Goal: Task Accomplishment & Management: Manage account settings

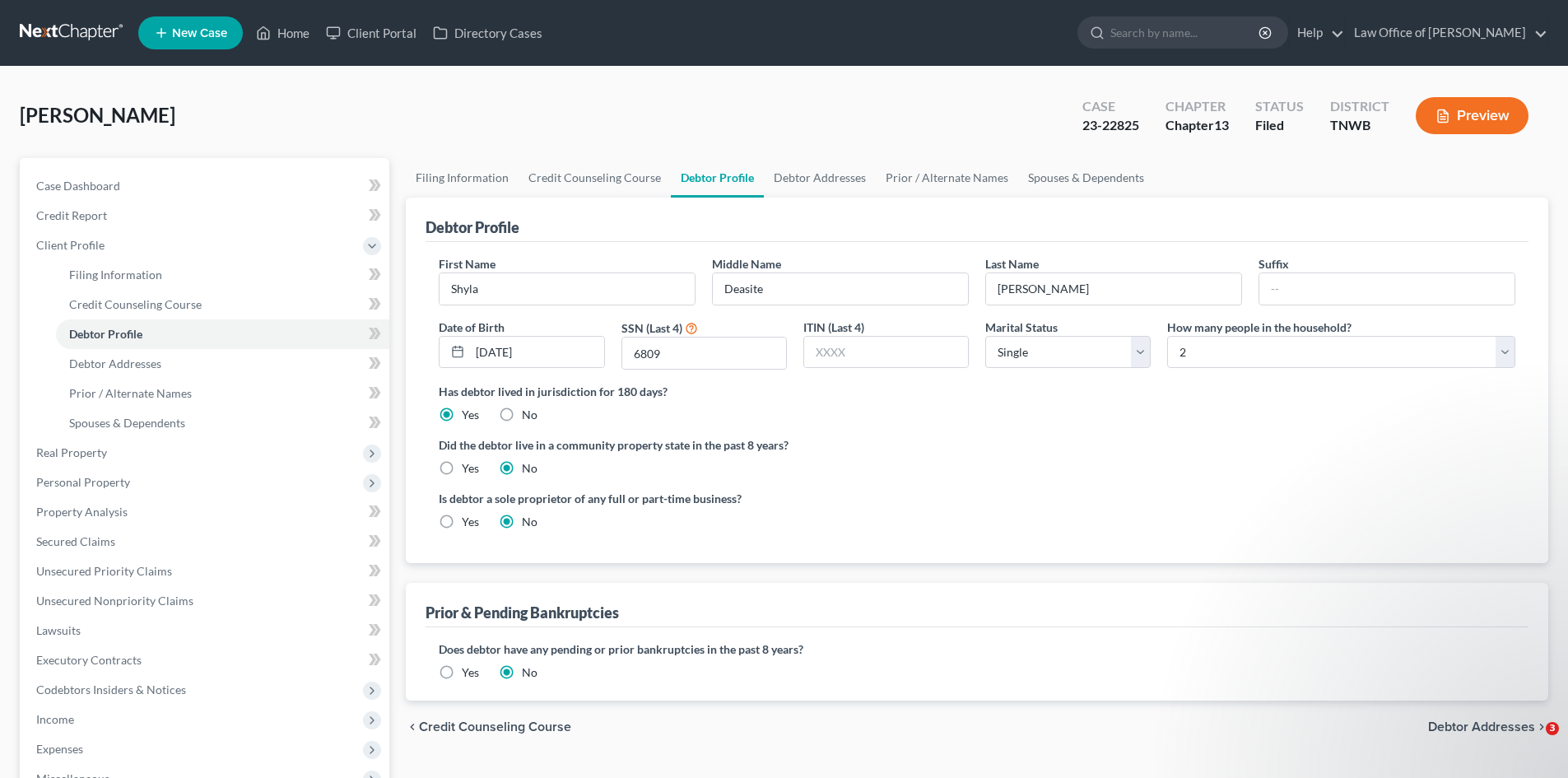
select select "0"
select select "1"
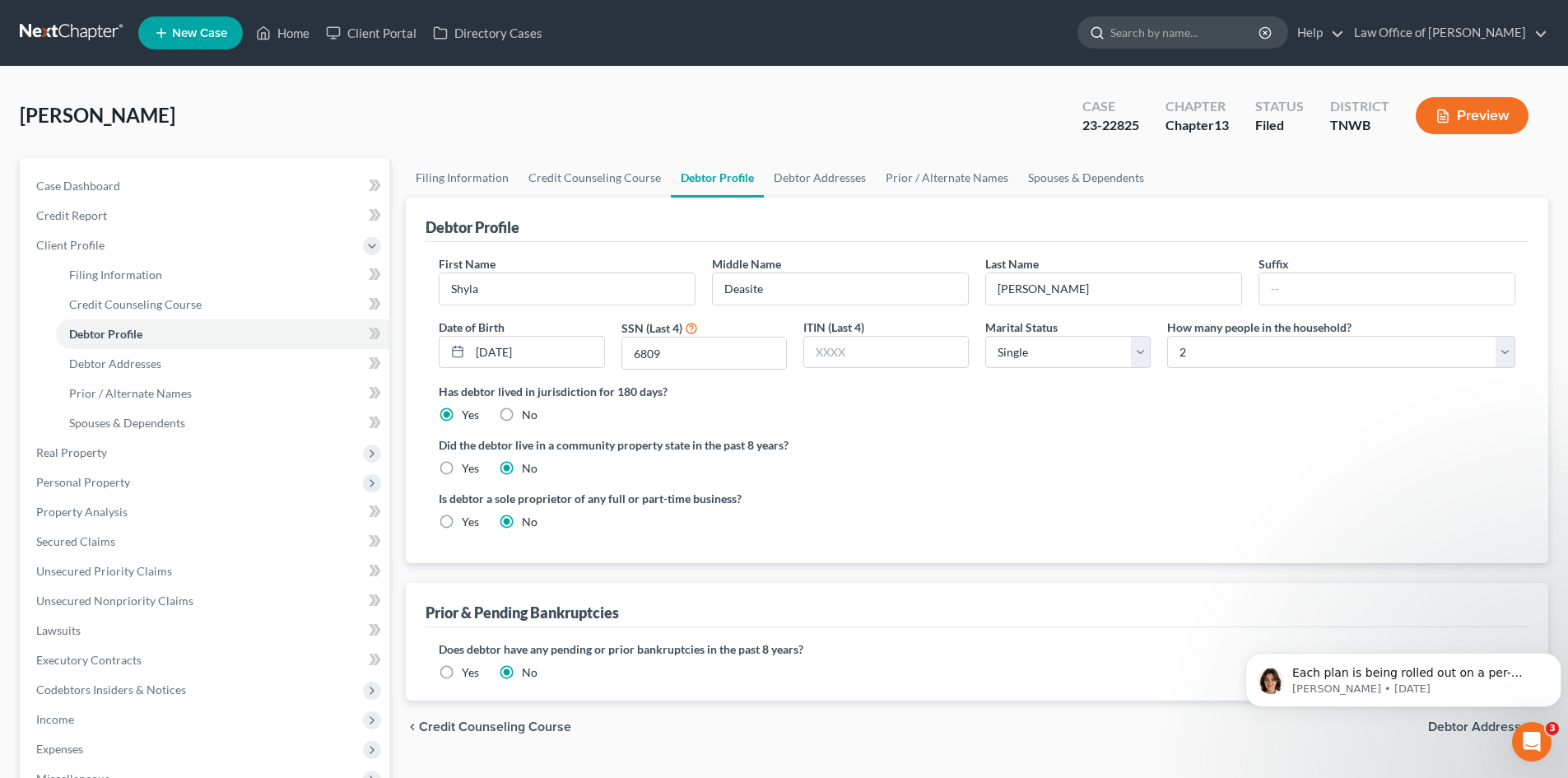
click at [1189, 44] on input "search" at bounding box center [1185, 32] width 151 height 31
click at [283, 35] on link "Home" at bounding box center [282, 33] width 70 height 30
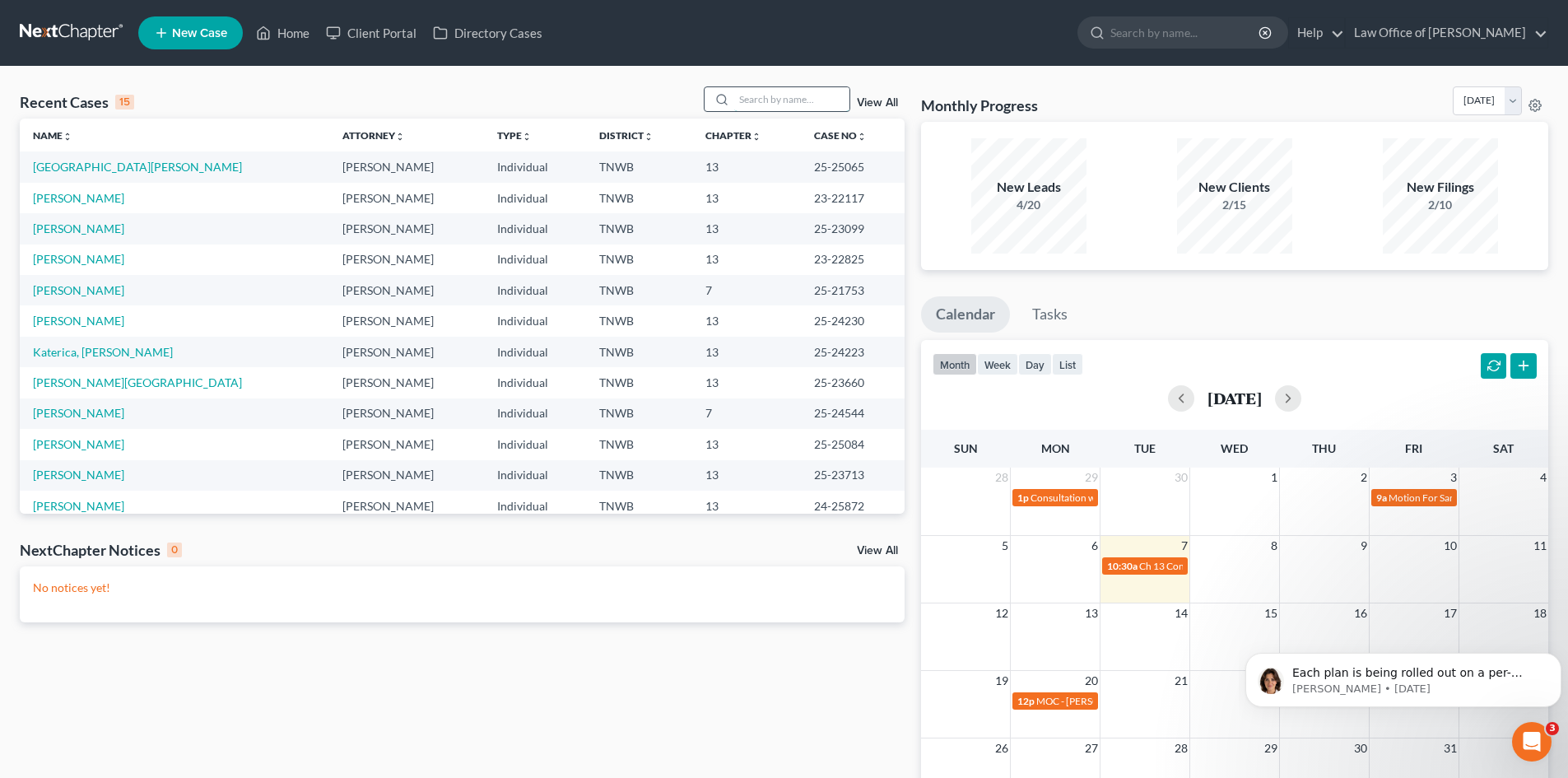
click at [776, 106] on input "search" at bounding box center [790, 99] width 115 height 24
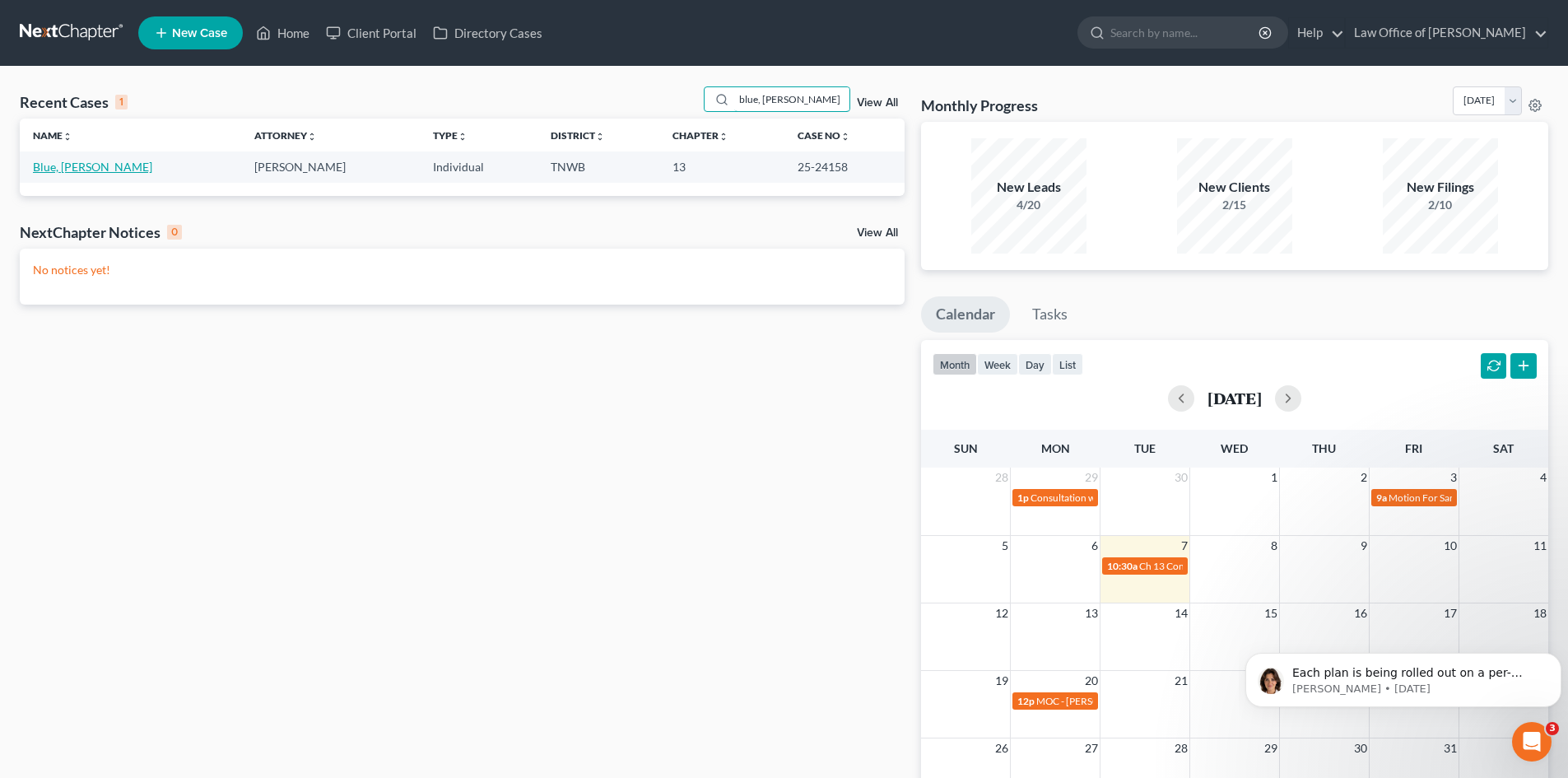
type input "blue, [PERSON_NAME]"
click at [68, 169] on link "Blue, [PERSON_NAME]" at bounding box center [93, 167] width 120 height 14
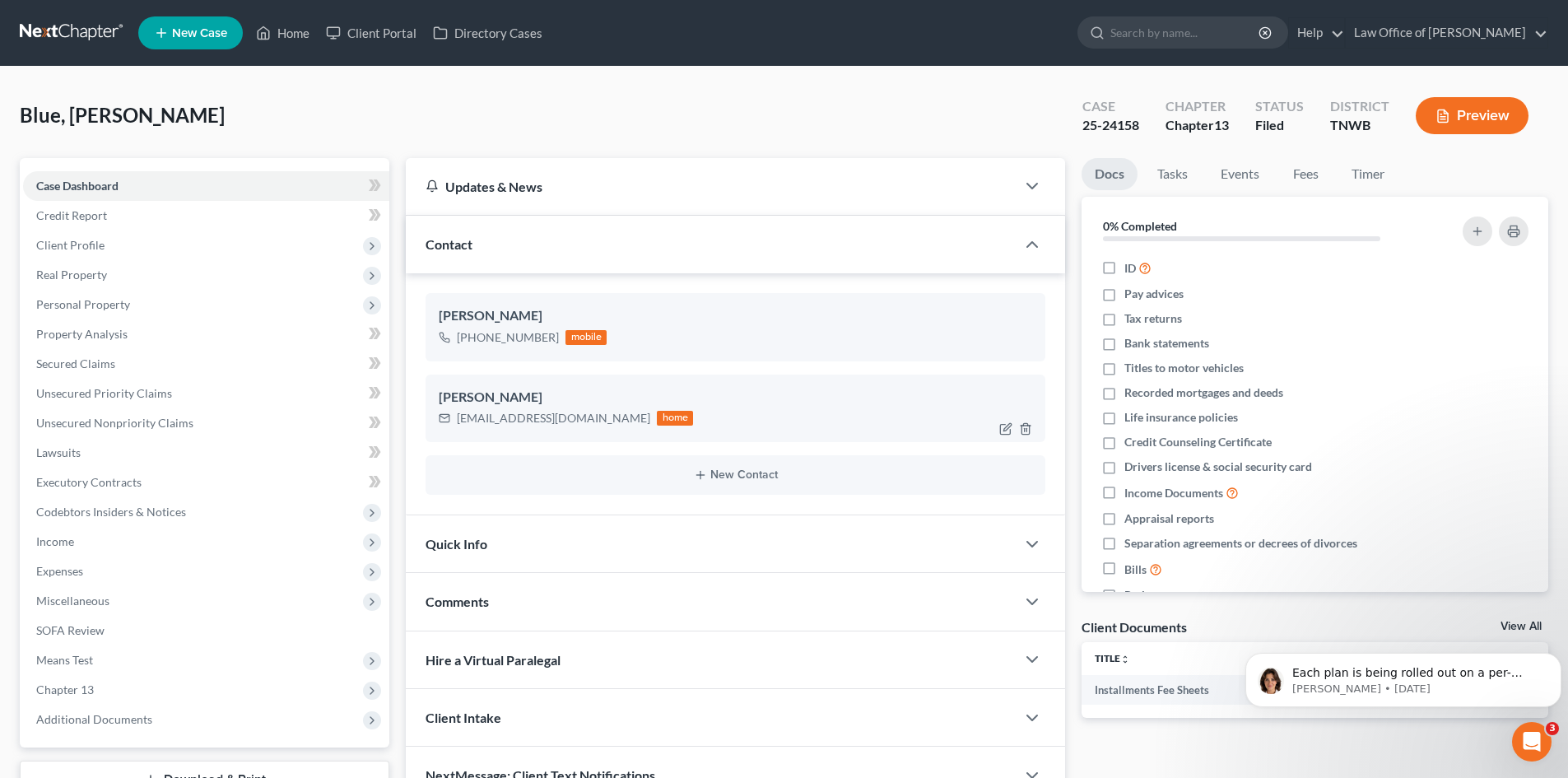
click at [517, 413] on div "[EMAIL_ADDRESS][DOMAIN_NAME]" at bounding box center [554, 418] width 194 height 16
click at [657, 415] on div "home" at bounding box center [675, 417] width 36 height 15
click at [1008, 429] on icon "button" at bounding box center [1007, 426] width 7 height 7
select select "0"
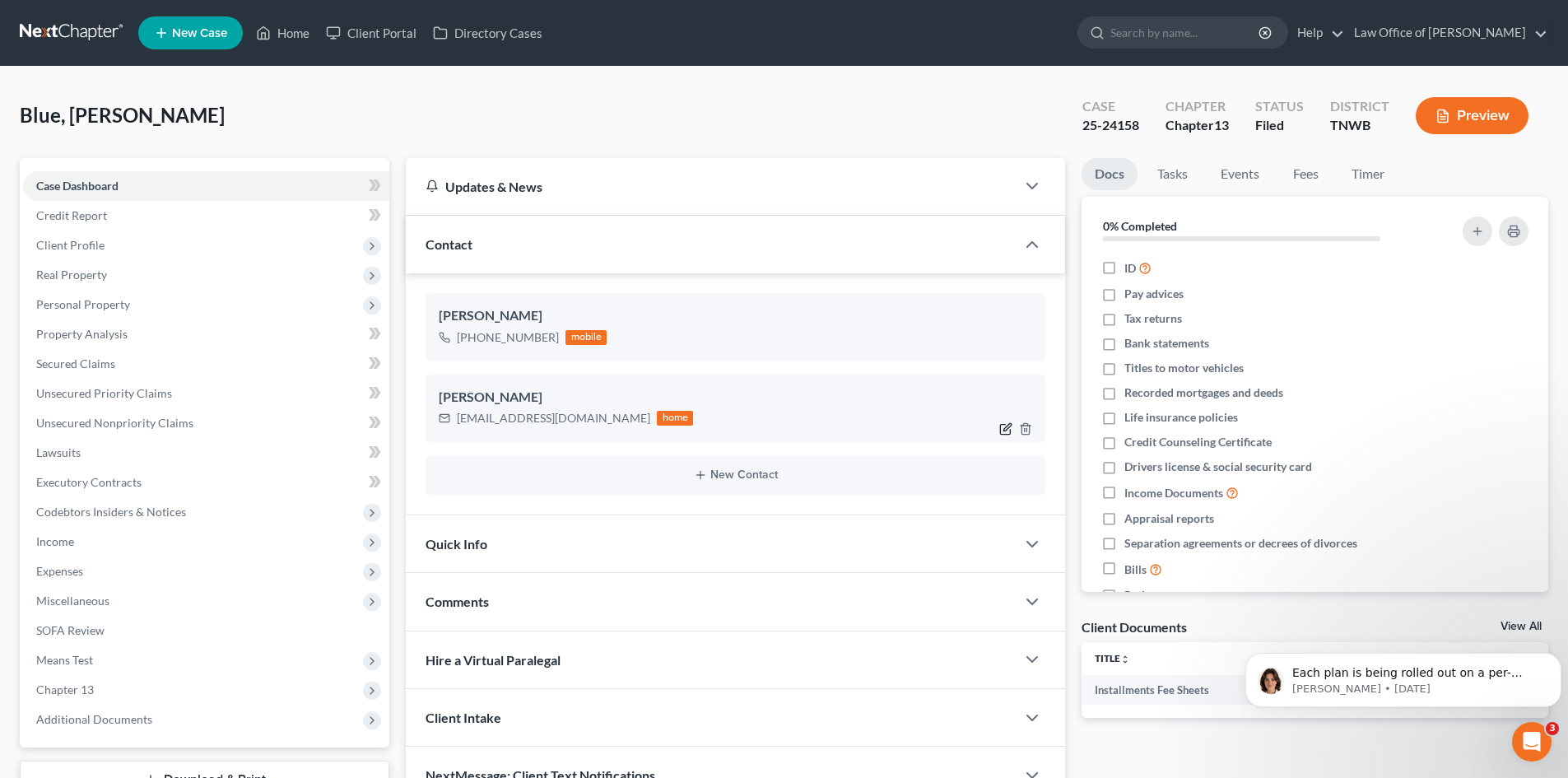
select select "0"
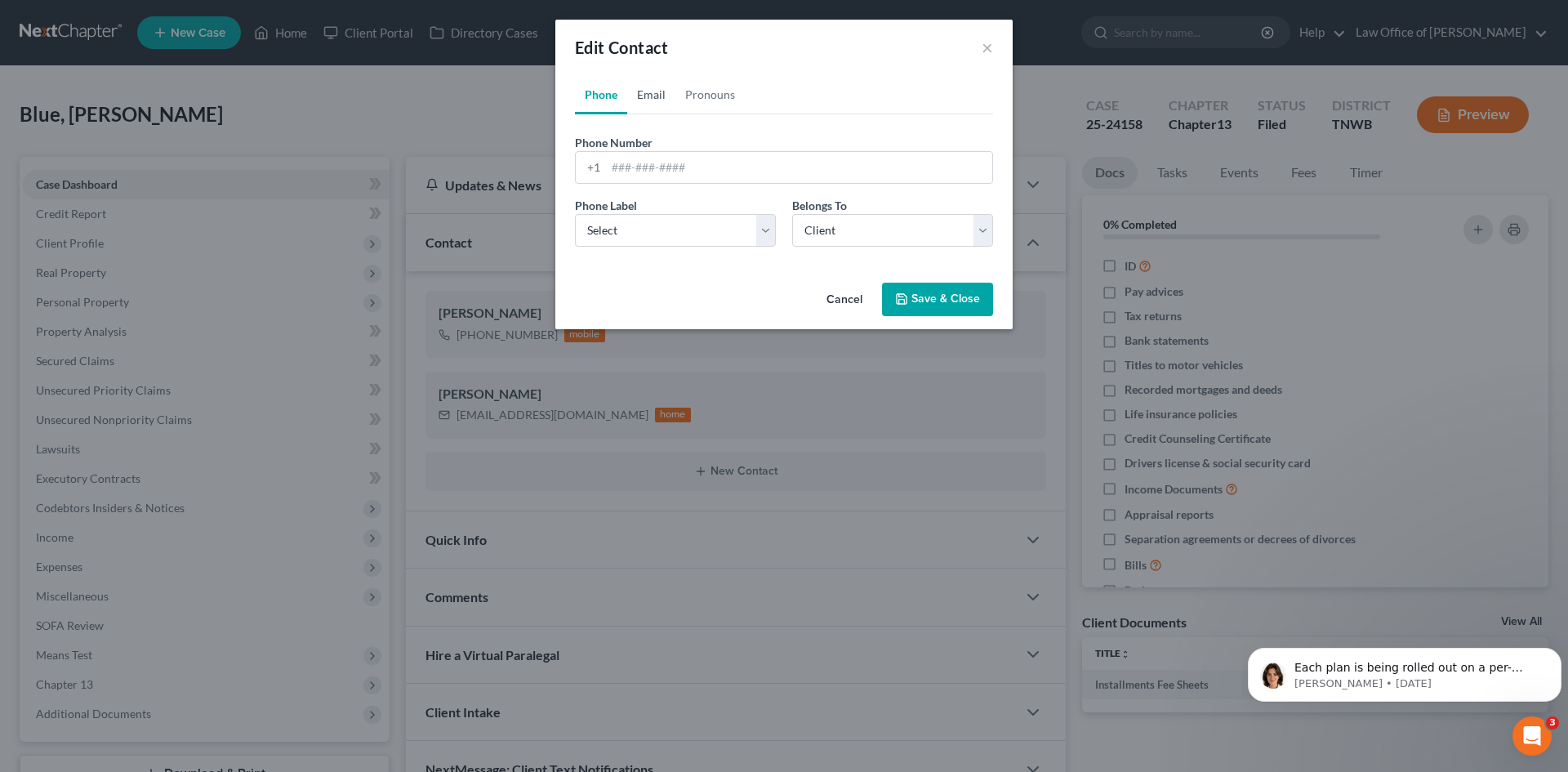
click at [655, 93] on link "Email" at bounding box center [651, 95] width 49 height 40
drag, startPoint x: 985, startPoint y: 47, endPoint x: 948, endPoint y: 109, distance: 72.2
click at [985, 47] on button "×" at bounding box center [988, 48] width 12 height 20
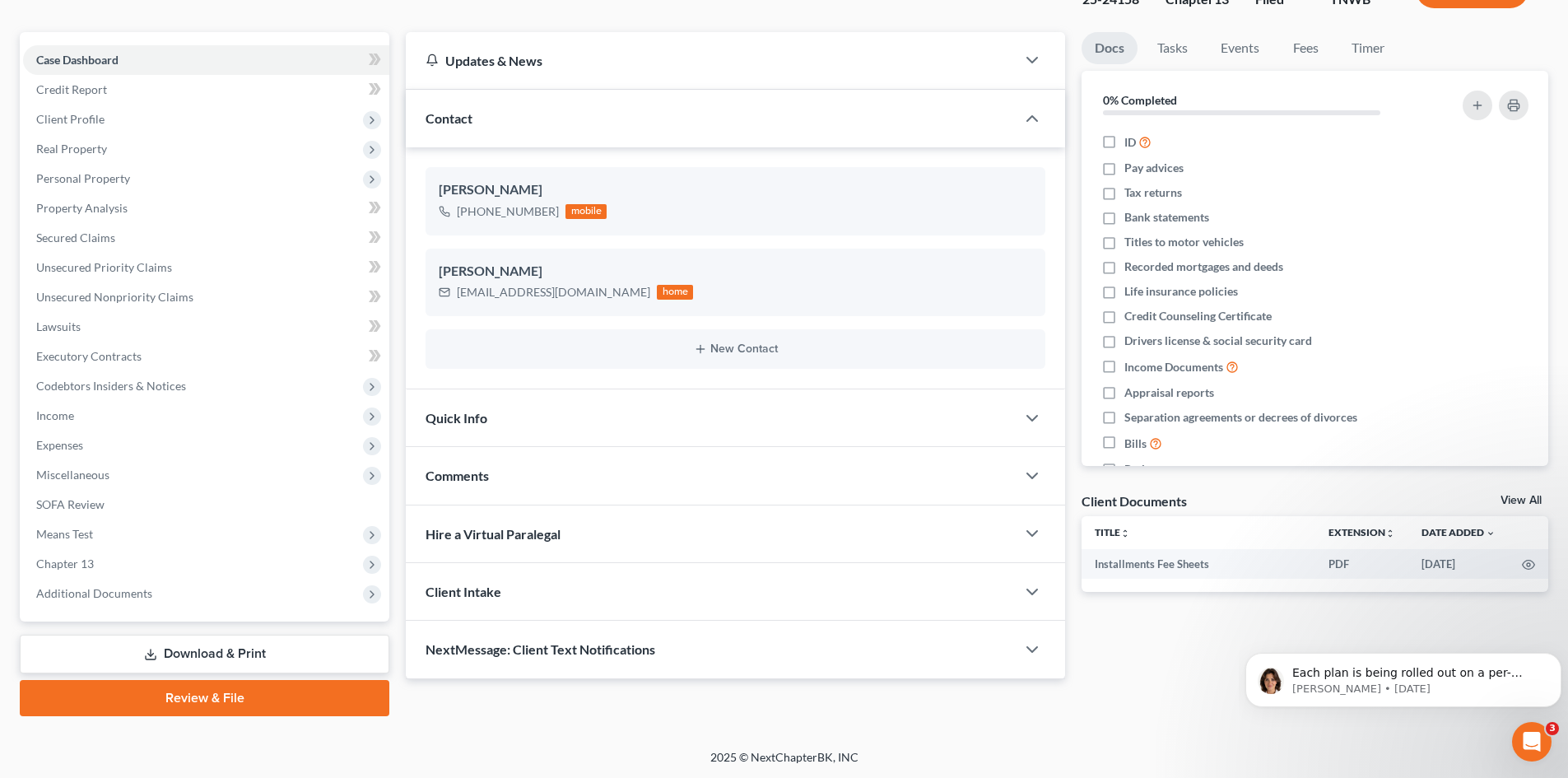
scroll to position [127, 0]
click at [1035, 650] on icon "button" at bounding box center [1032, 649] width 20 height 20
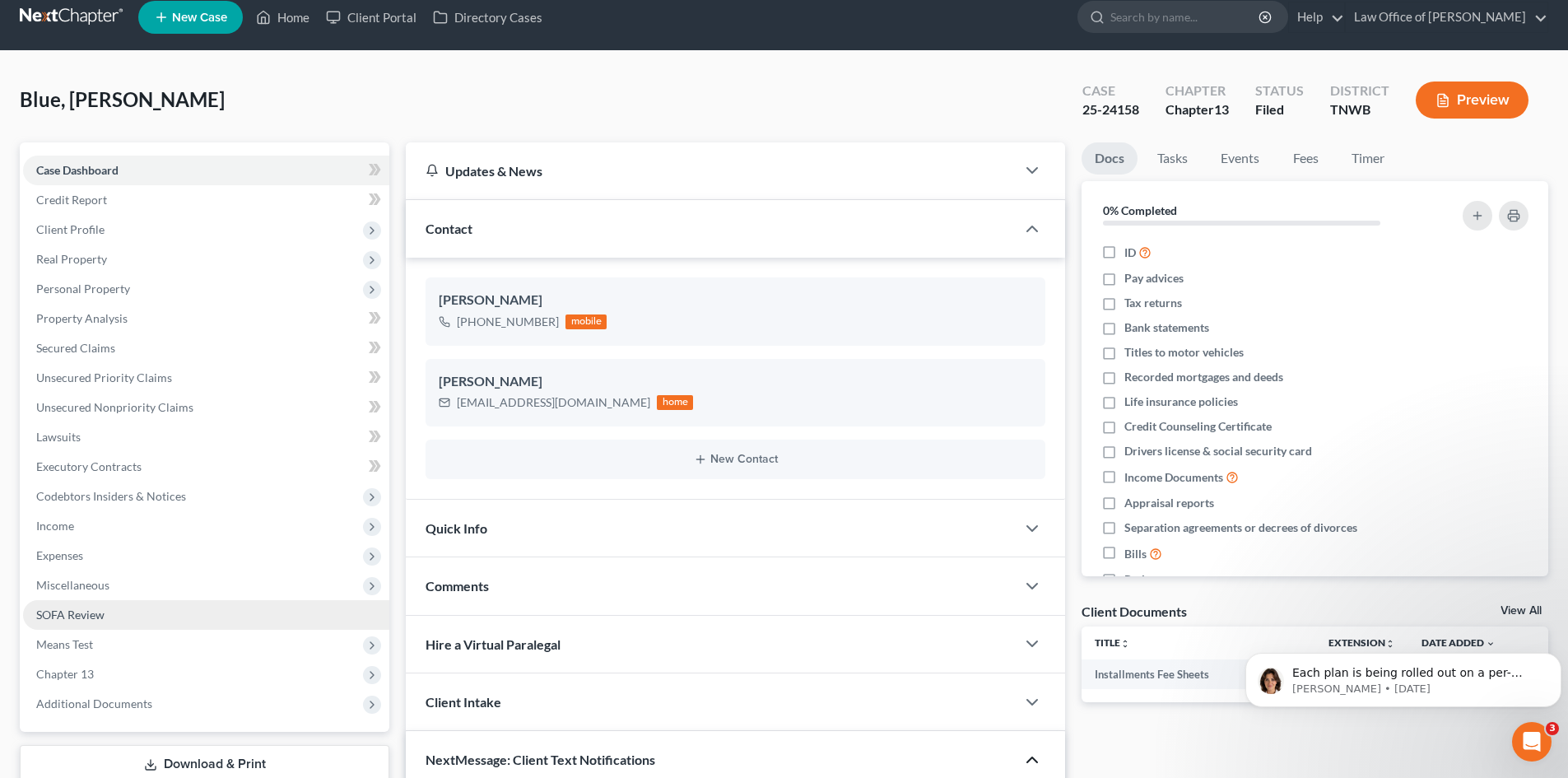
scroll to position [0, 0]
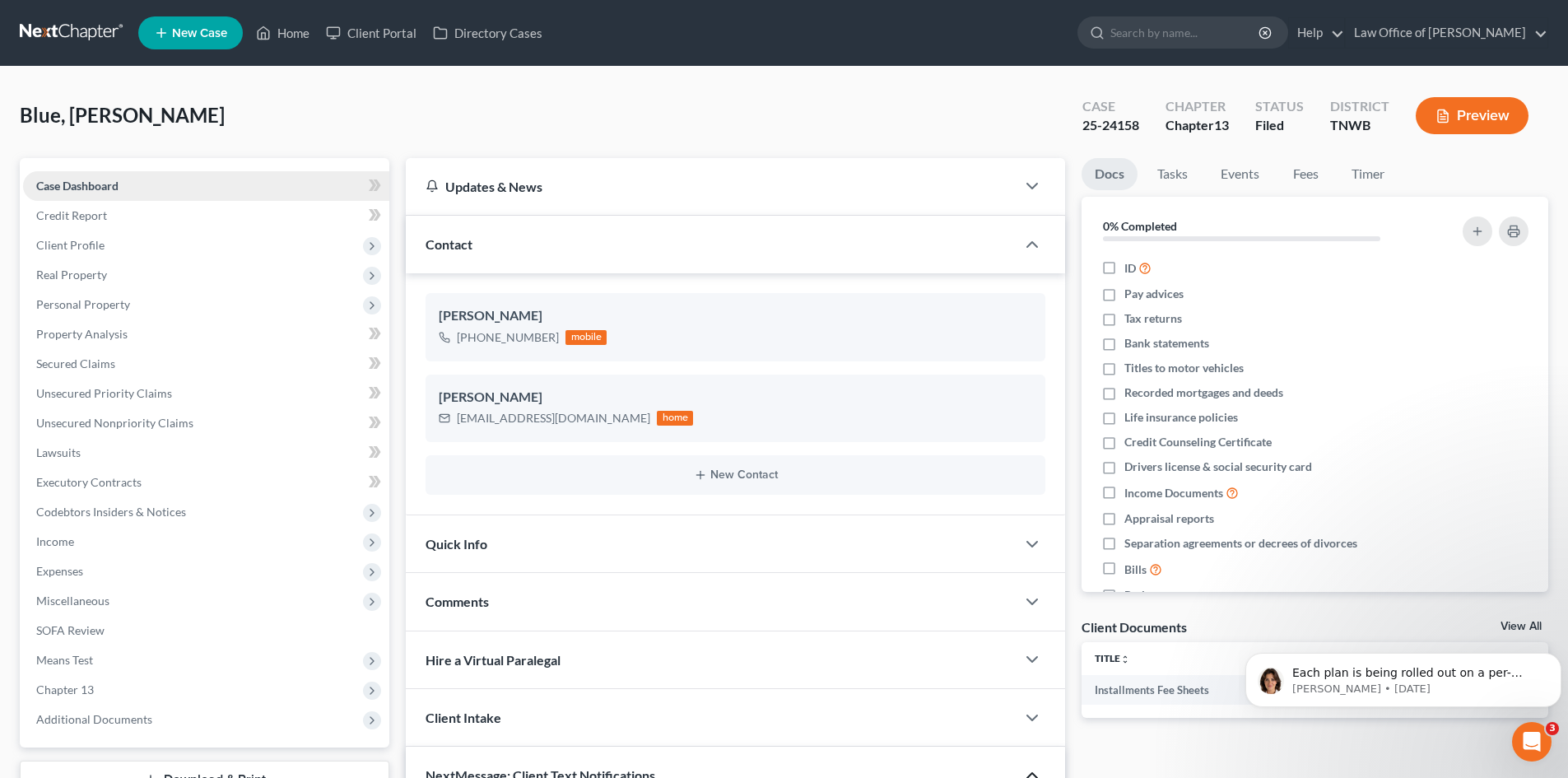
click at [136, 188] on link "Case Dashboard" at bounding box center [206, 187] width 366 height 30
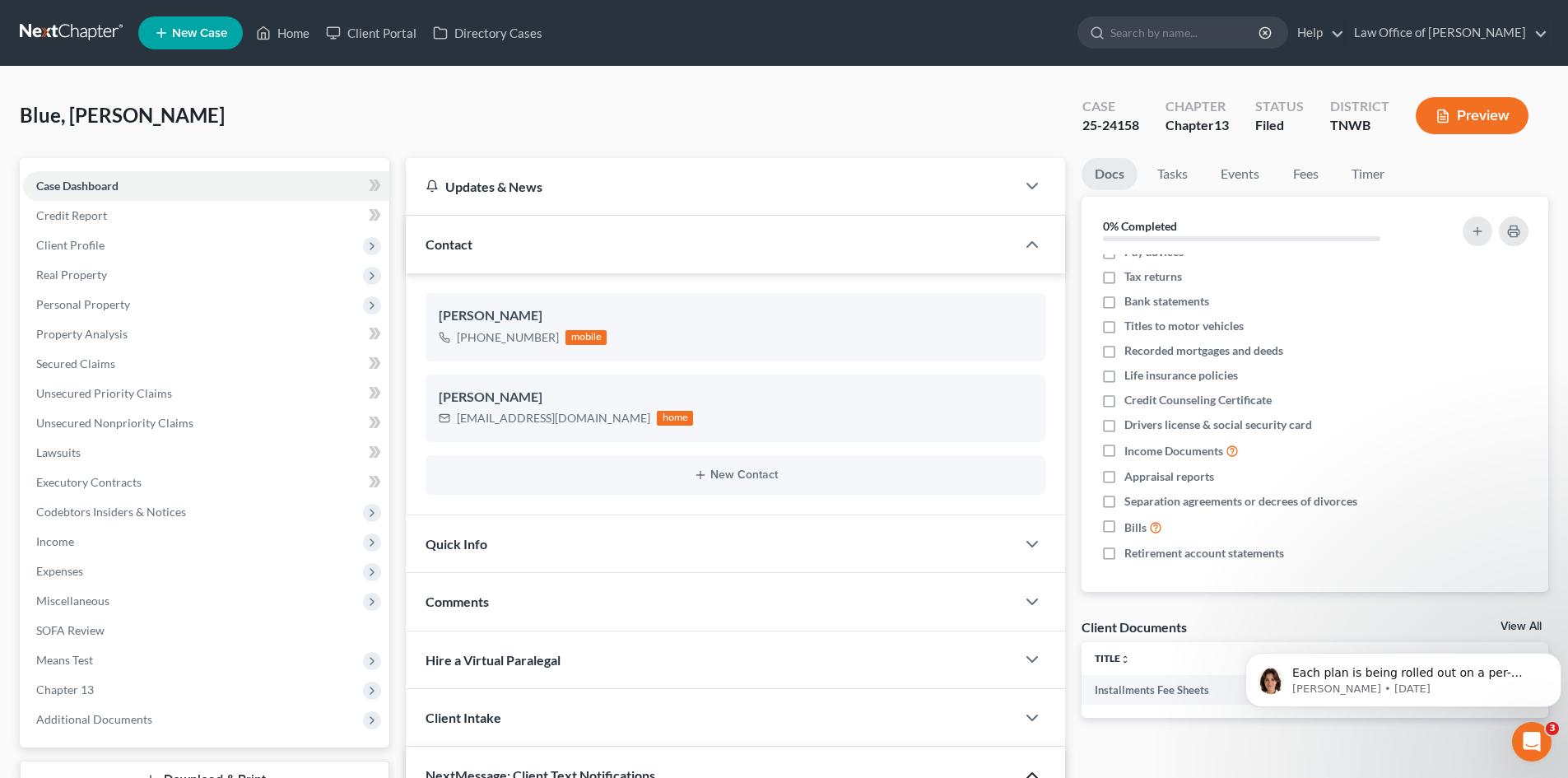
click at [518, 125] on div "Blue, [PERSON_NAME] Upgraded Case 25-24158 Chapter Chapter 13 Status Filed Dist…" at bounding box center [784, 123] width 1528 height 72
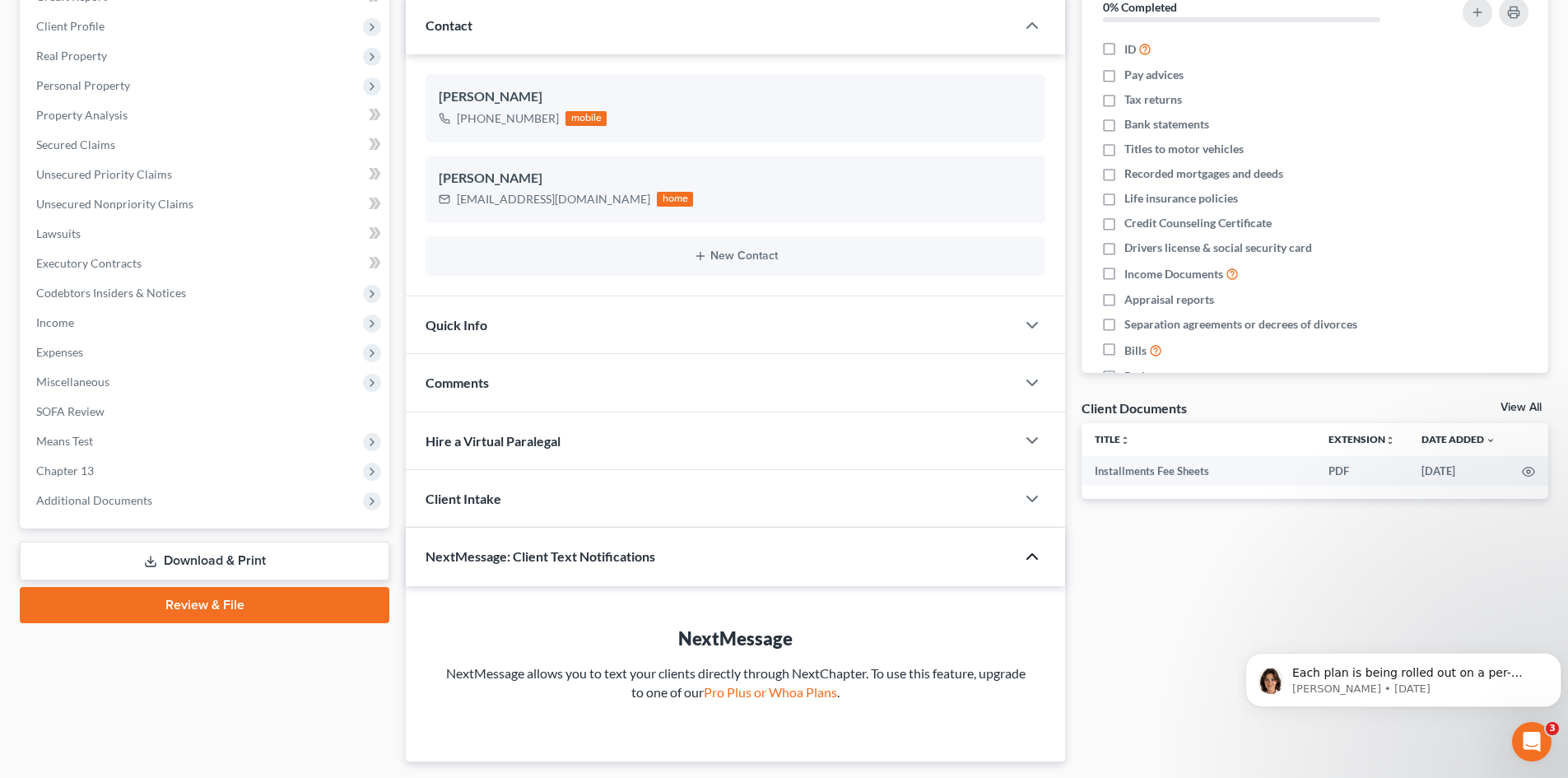
scroll to position [266, 0]
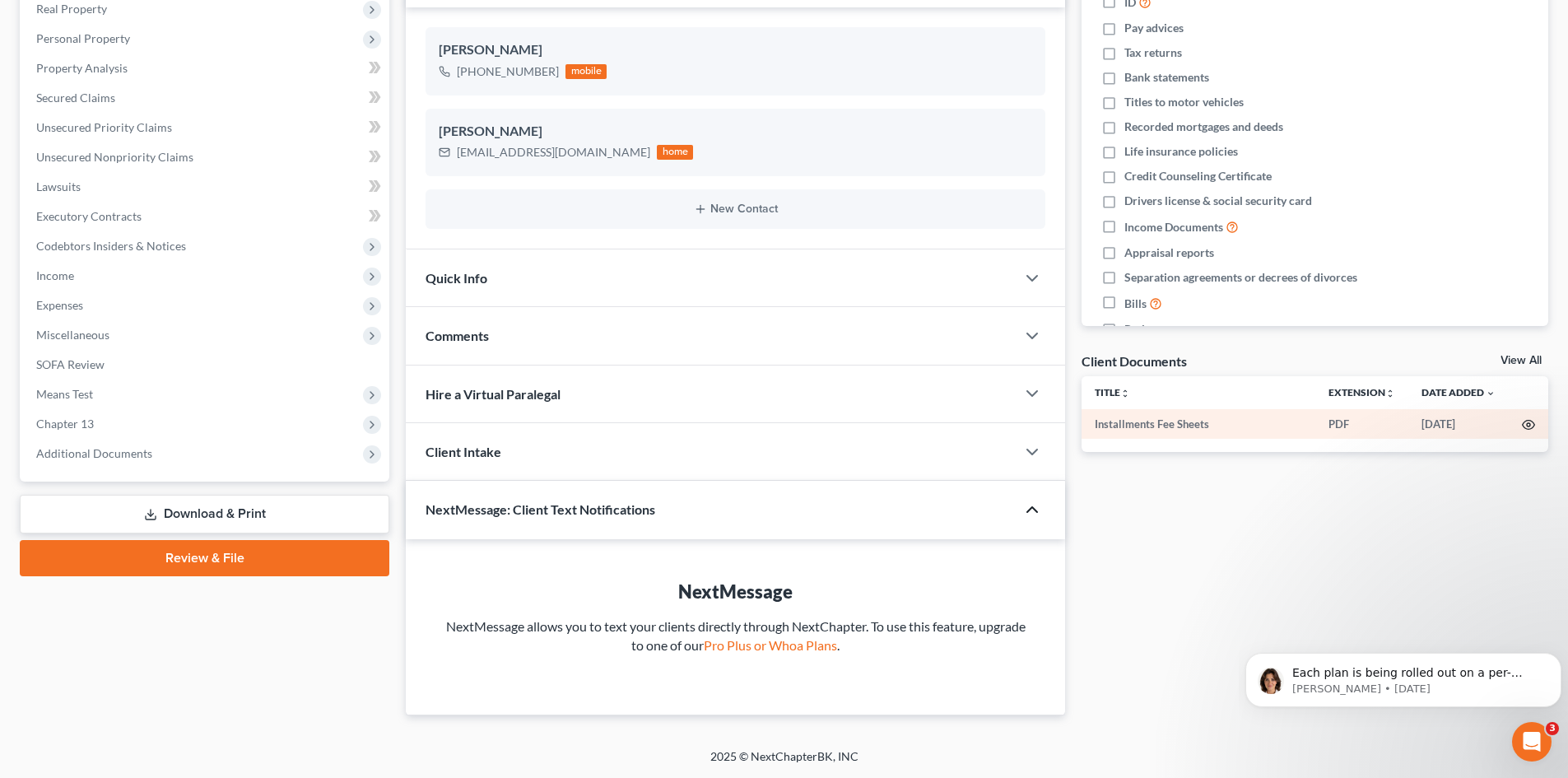
click at [1533, 427] on icon "button" at bounding box center [1528, 424] width 12 height 9
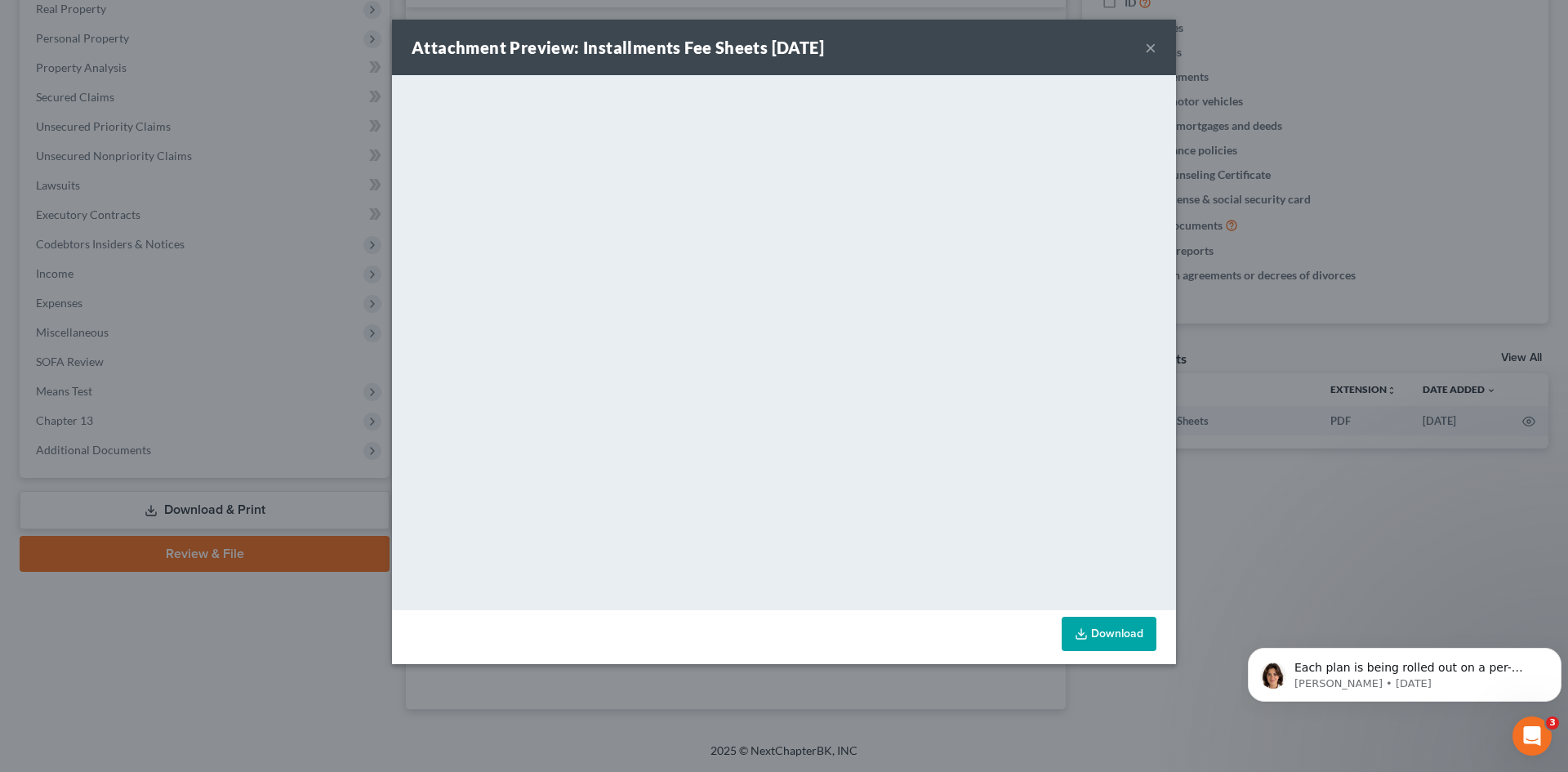
click at [1157, 53] on div "Attachment Preview: Installments Fee Sheets [DATE] ×" at bounding box center [784, 48] width 784 height 55
click at [1153, 50] on button "×" at bounding box center [1151, 48] width 12 height 20
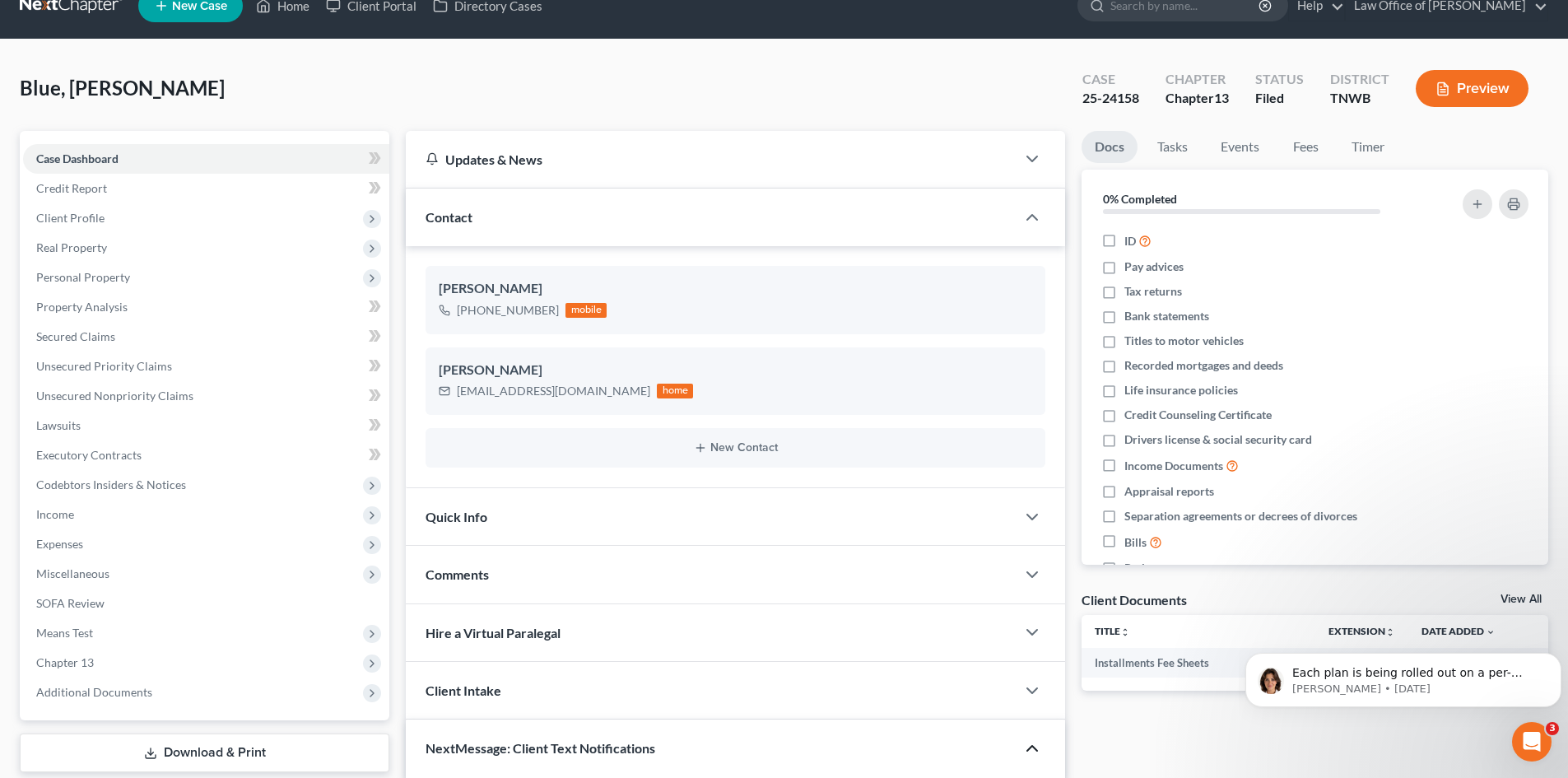
scroll to position [0, 0]
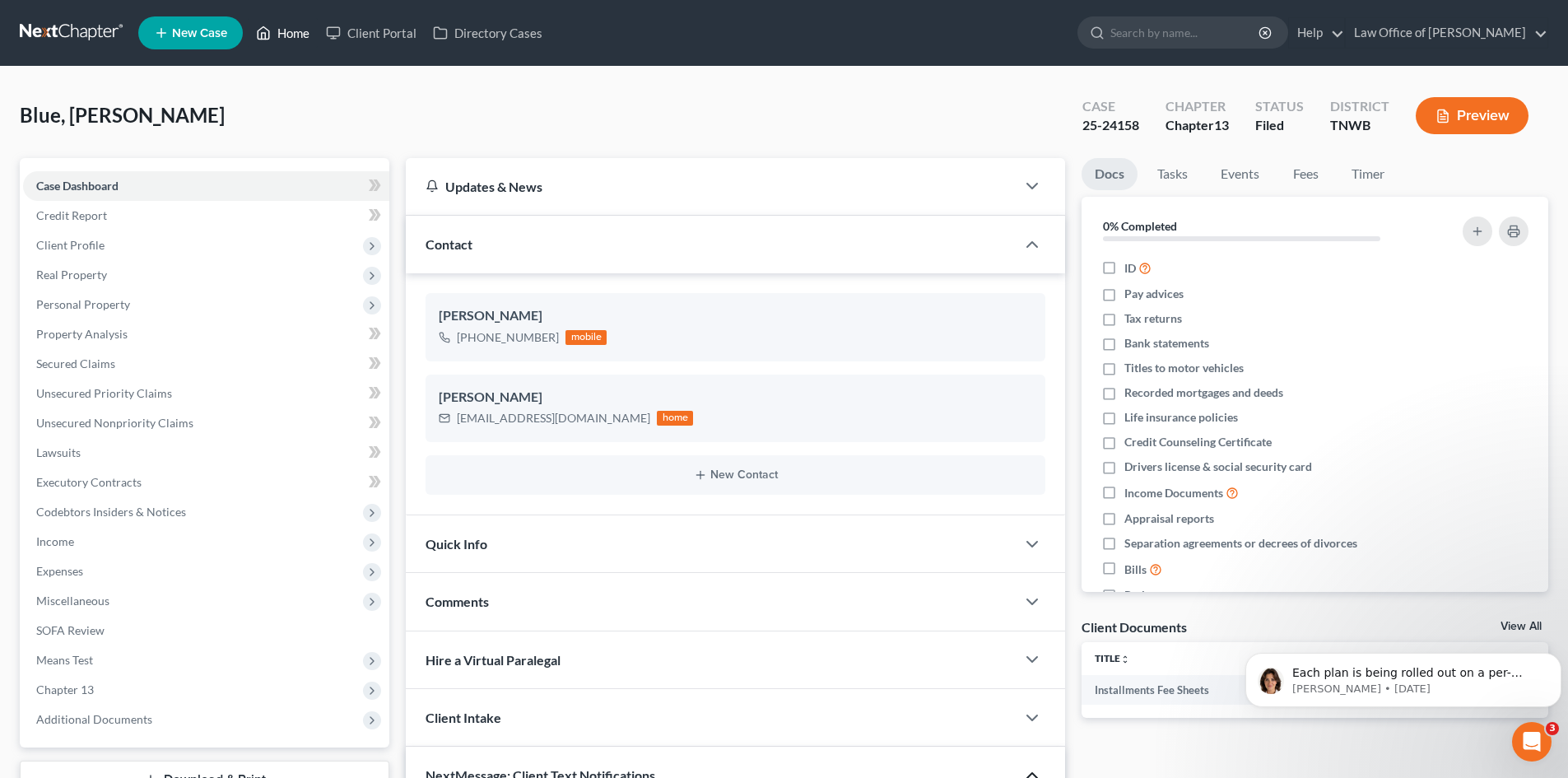
click at [270, 32] on icon at bounding box center [262, 33] width 15 height 20
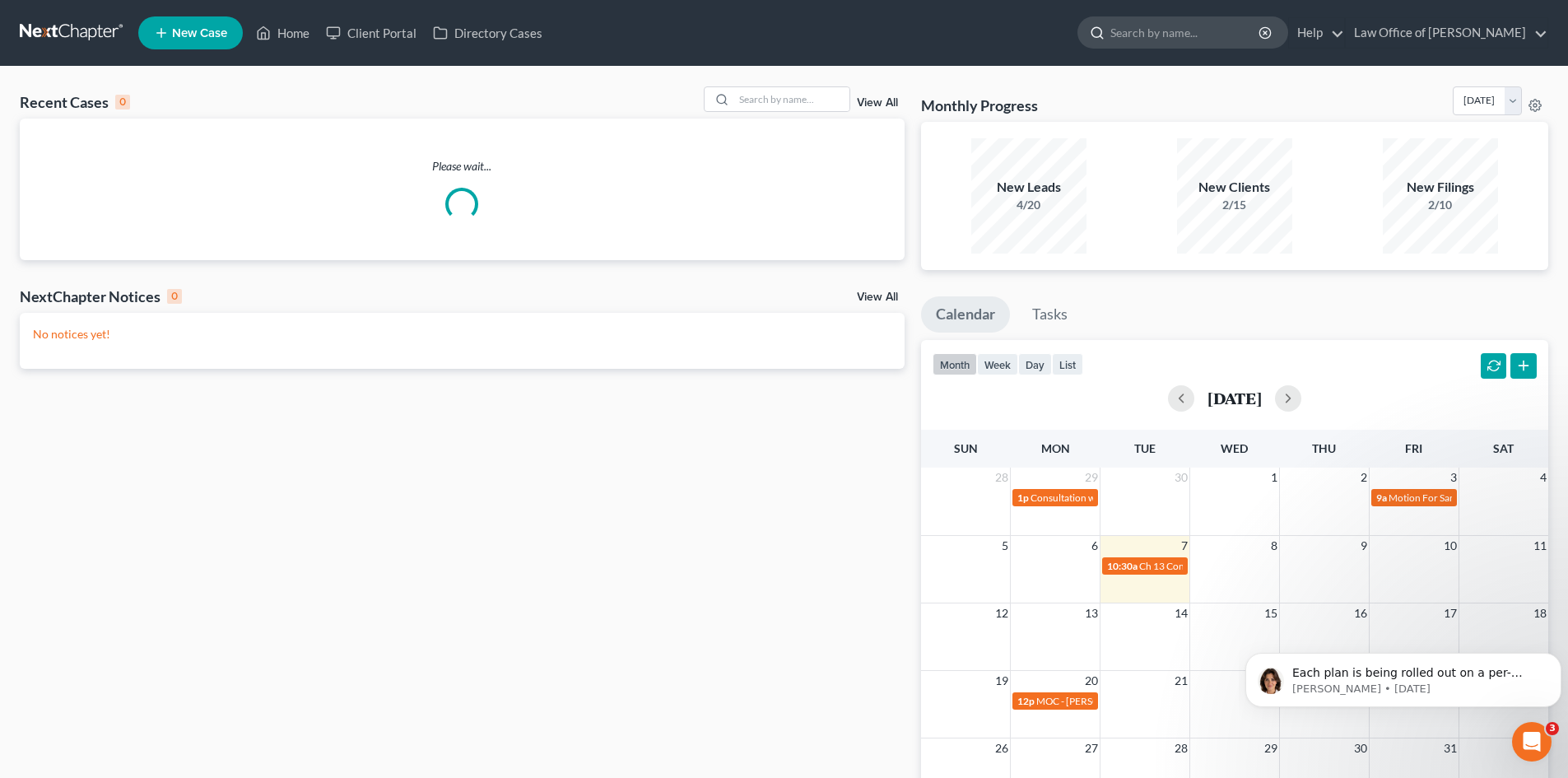
click at [1175, 34] on input "search" at bounding box center [1185, 32] width 151 height 31
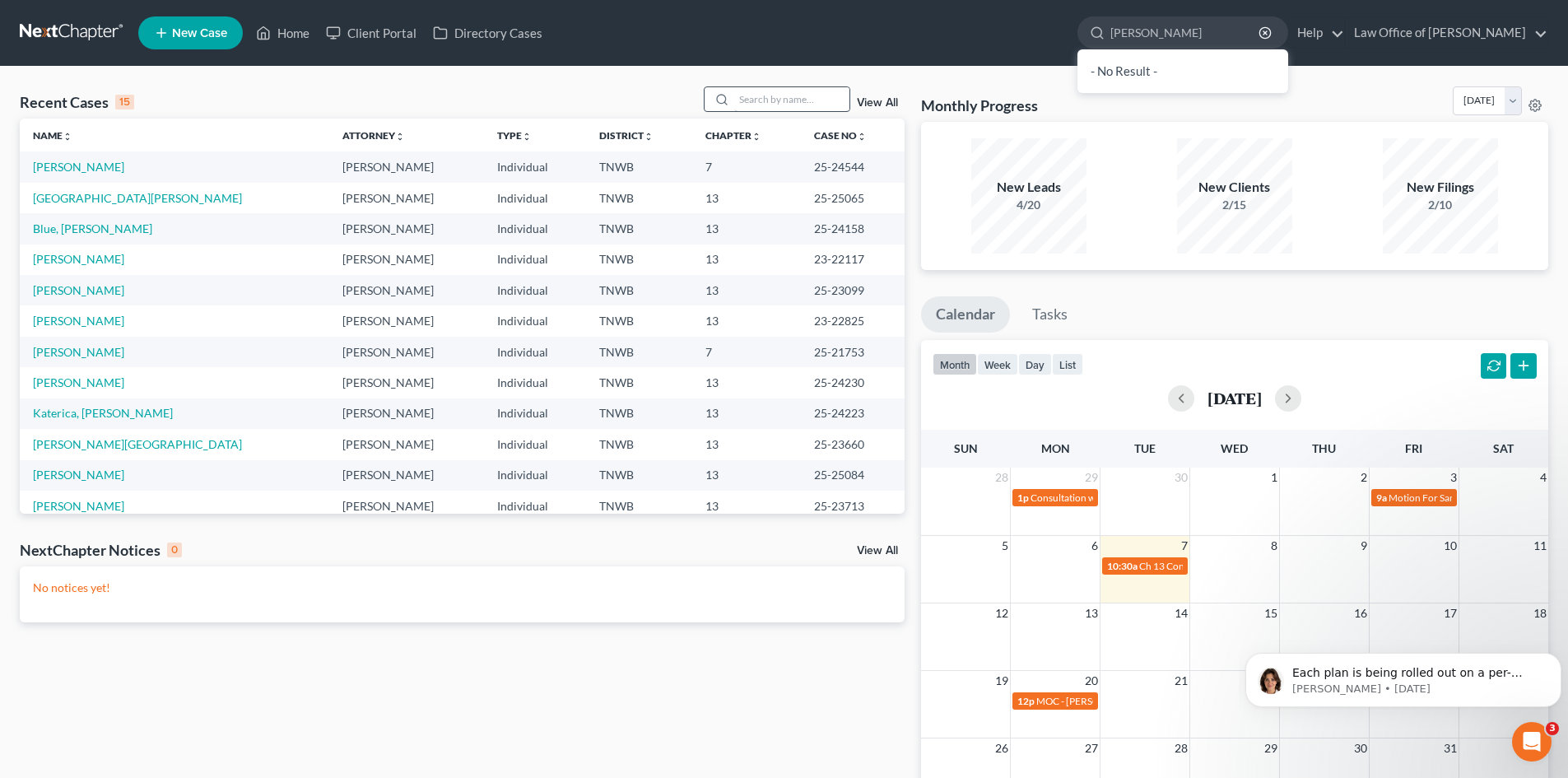
type input "[PERSON_NAME]"
drag, startPoint x: 802, startPoint y: 101, endPoint x: 796, endPoint y: 92, distance: 10.8
click at [800, 101] on input "search" at bounding box center [790, 99] width 115 height 24
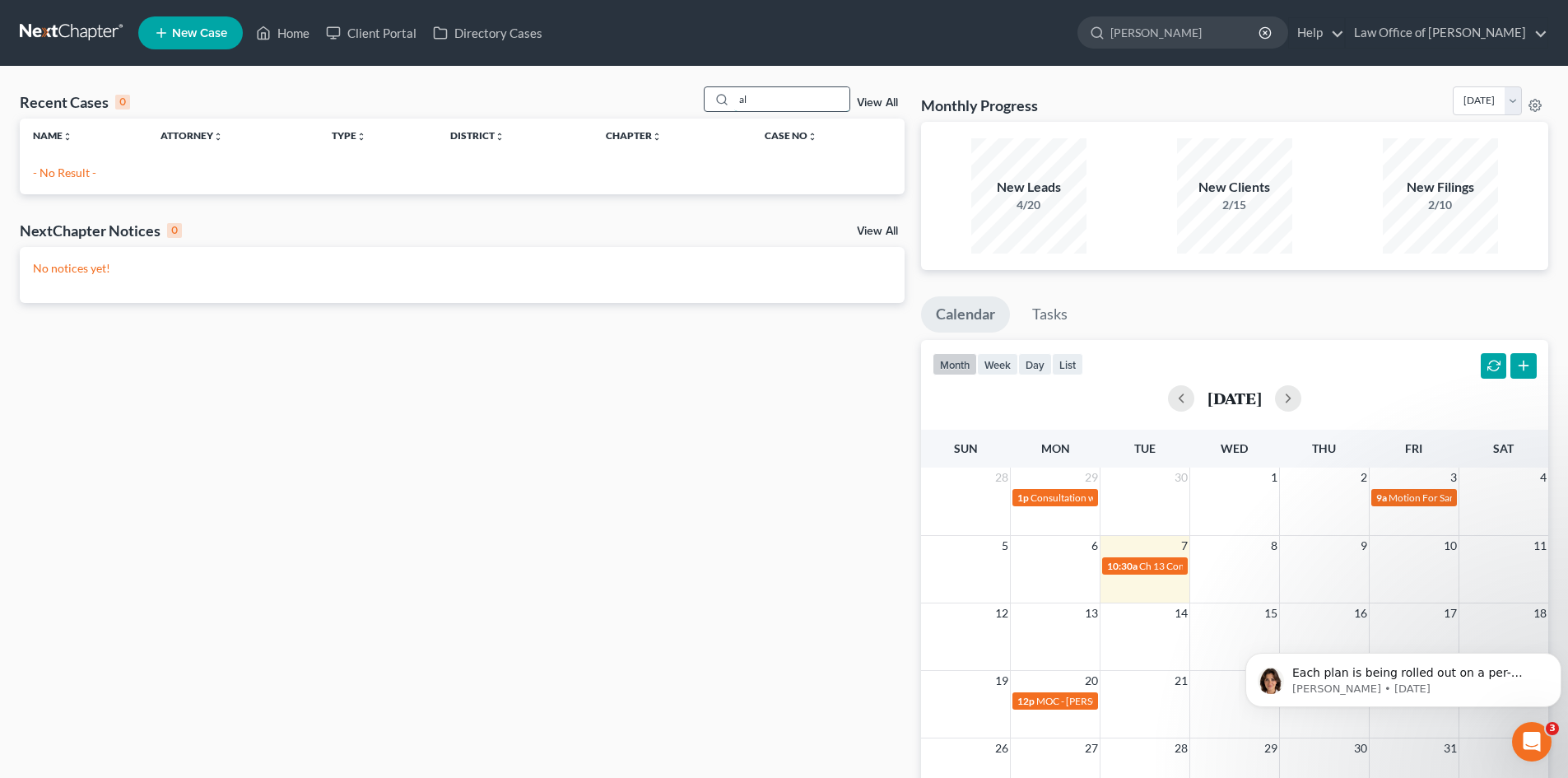
type input "a"
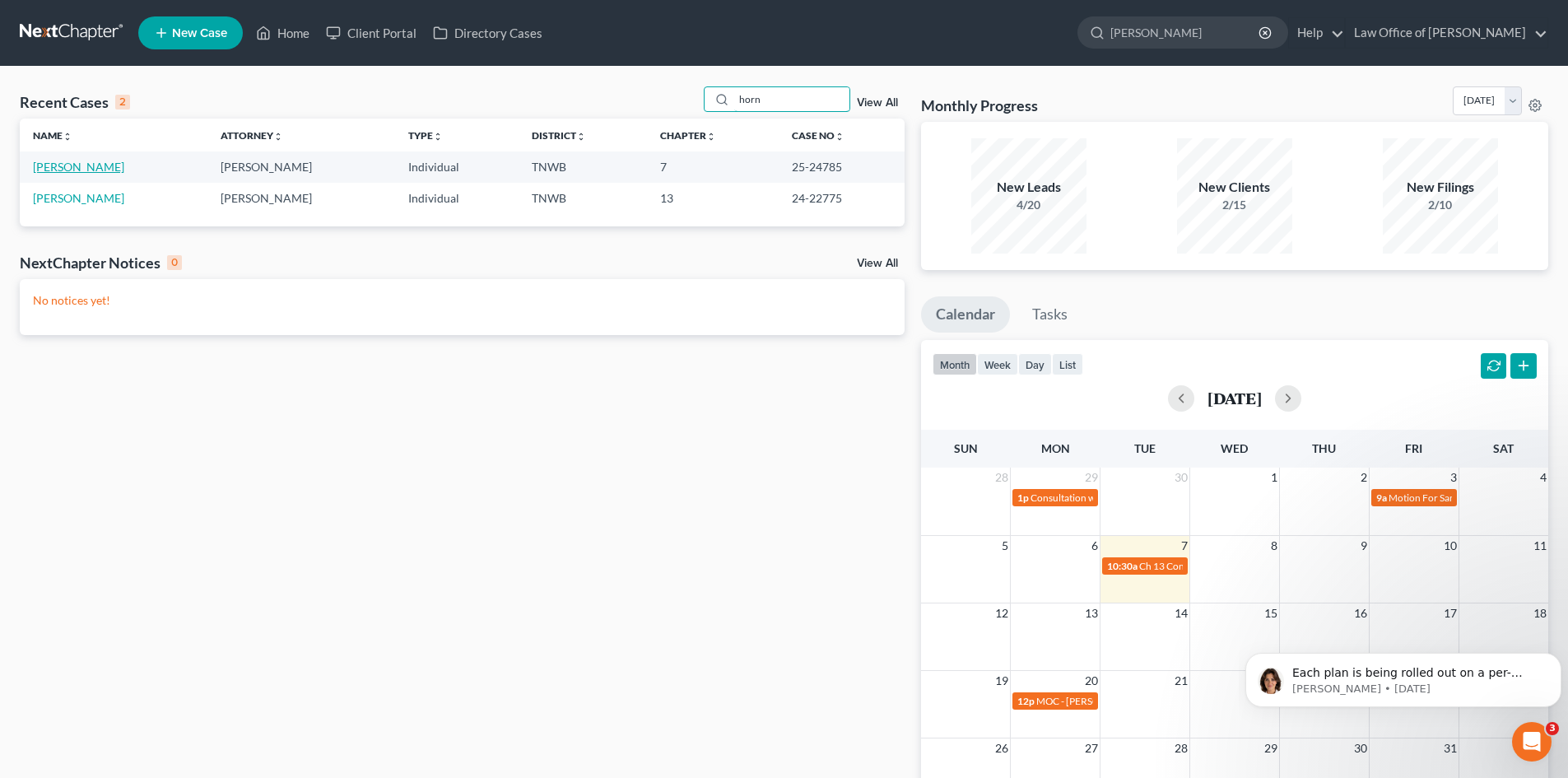
type input "horn"
click at [74, 170] on link "[PERSON_NAME]" at bounding box center [79, 167] width 92 height 14
select select "1"
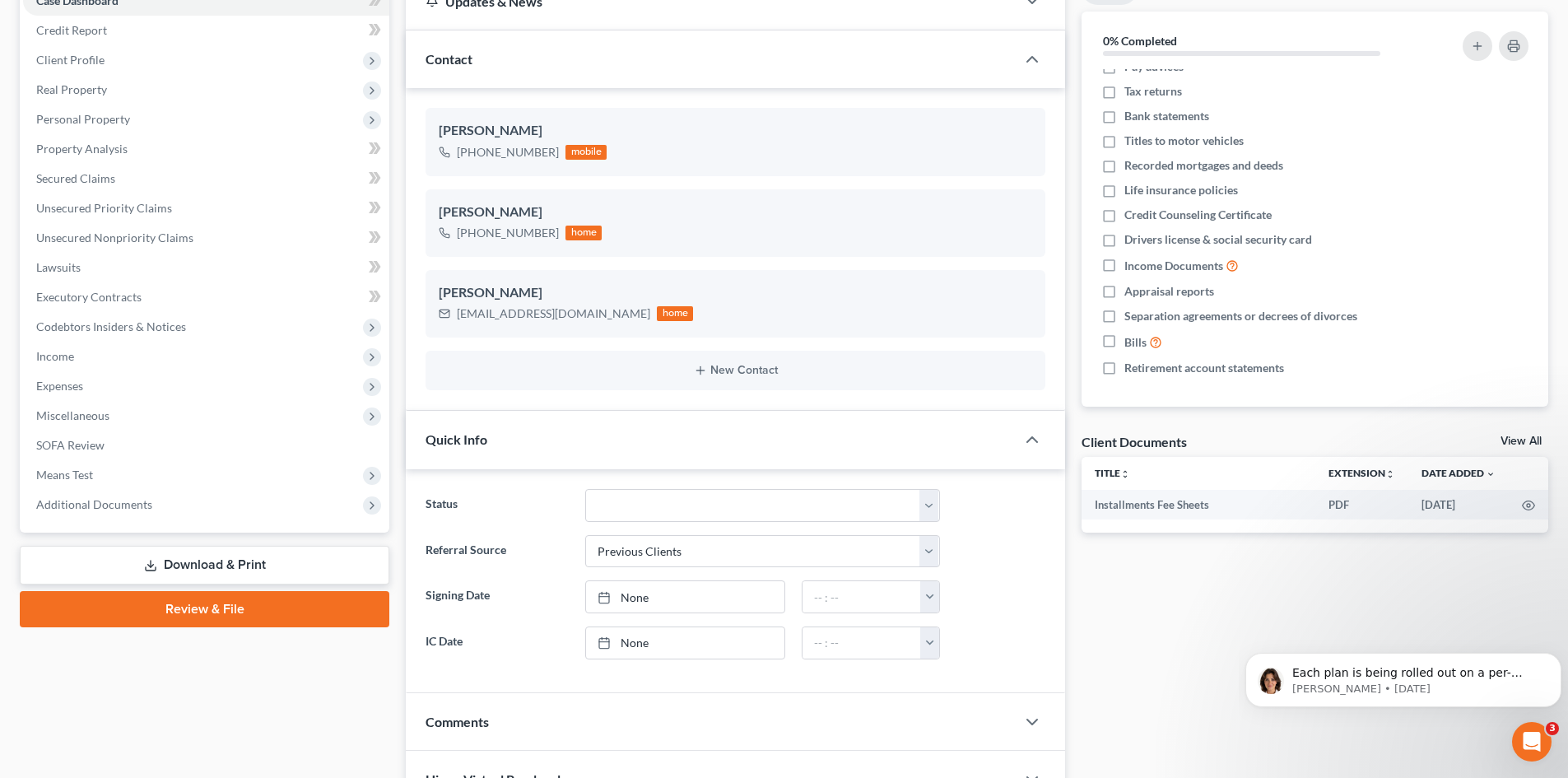
scroll to position [189, 0]
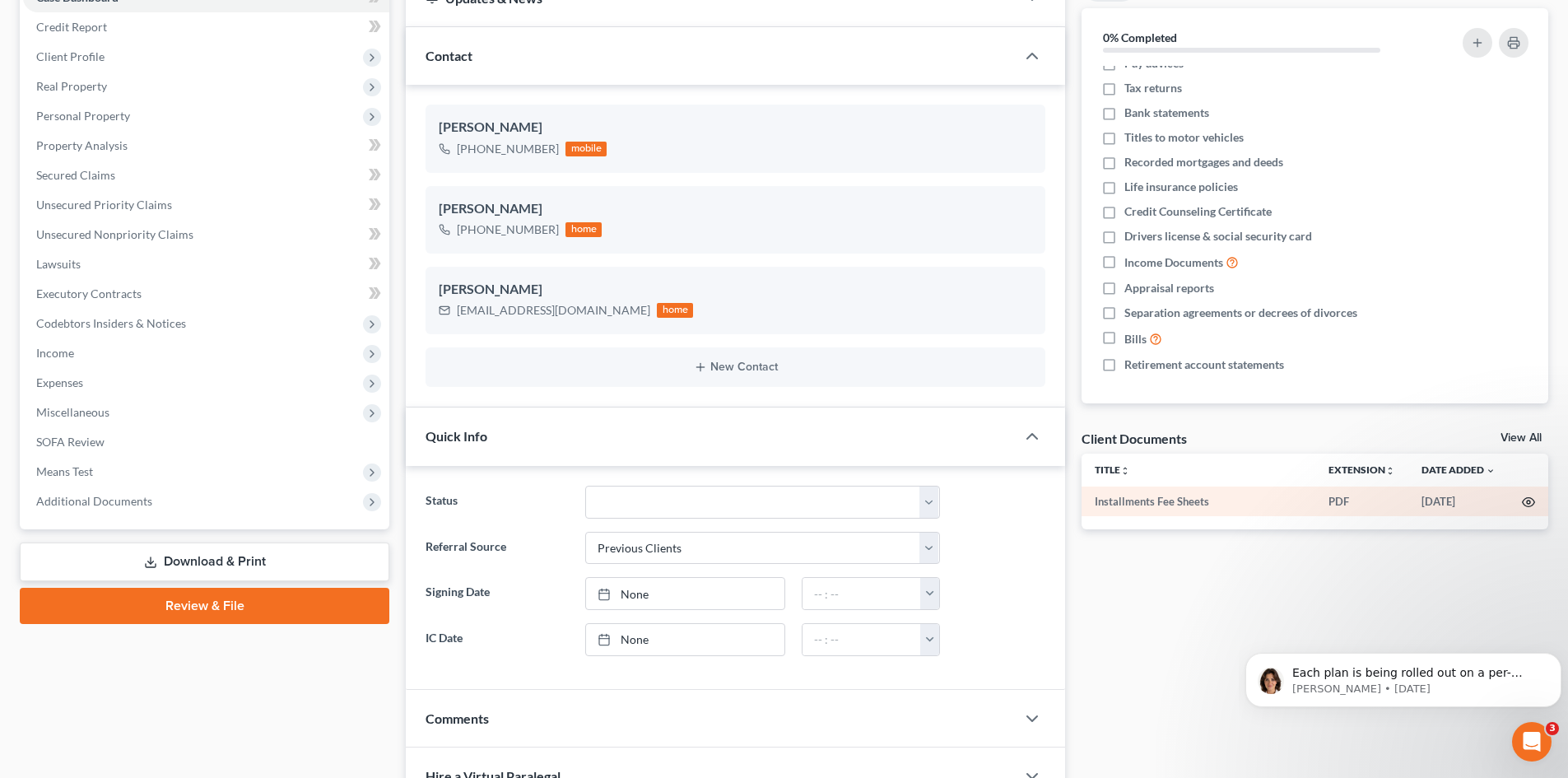
click at [1529, 502] on icon "button" at bounding box center [1528, 501] width 13 height 13
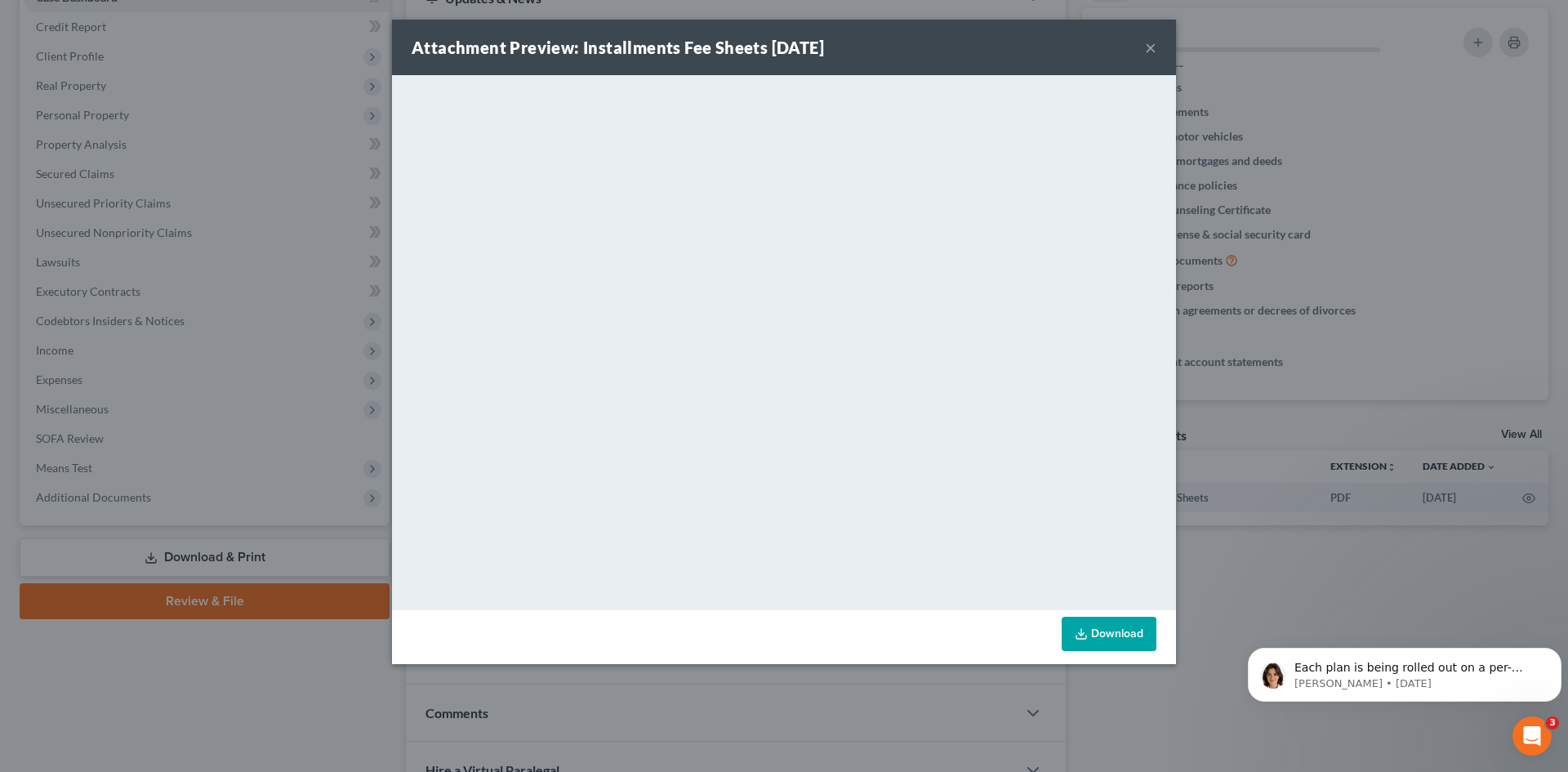
click at [1147, 40] on button "×" at bounding box center [1151, 48] width 12 height 20
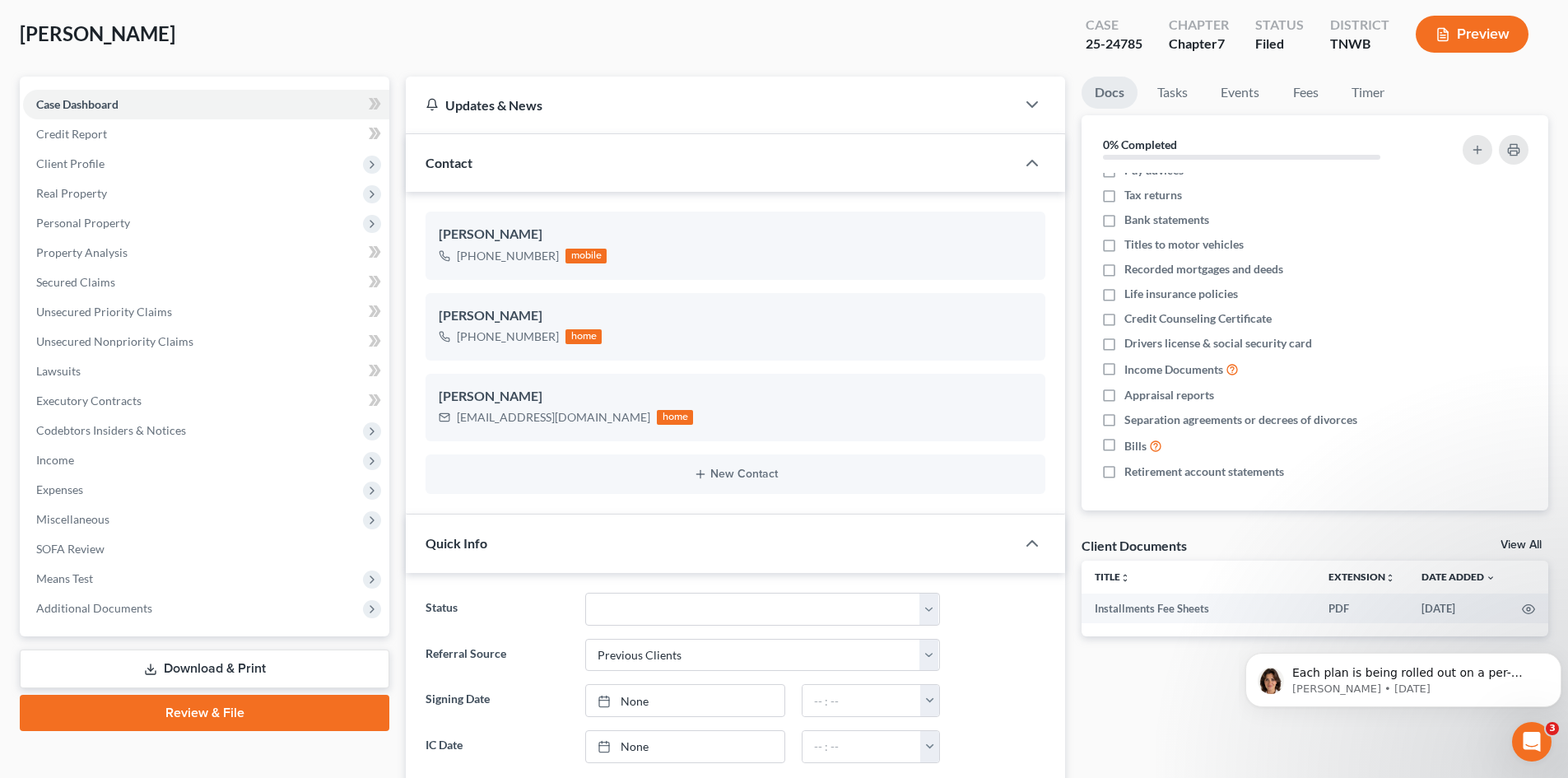
scroll to position [0, 0]
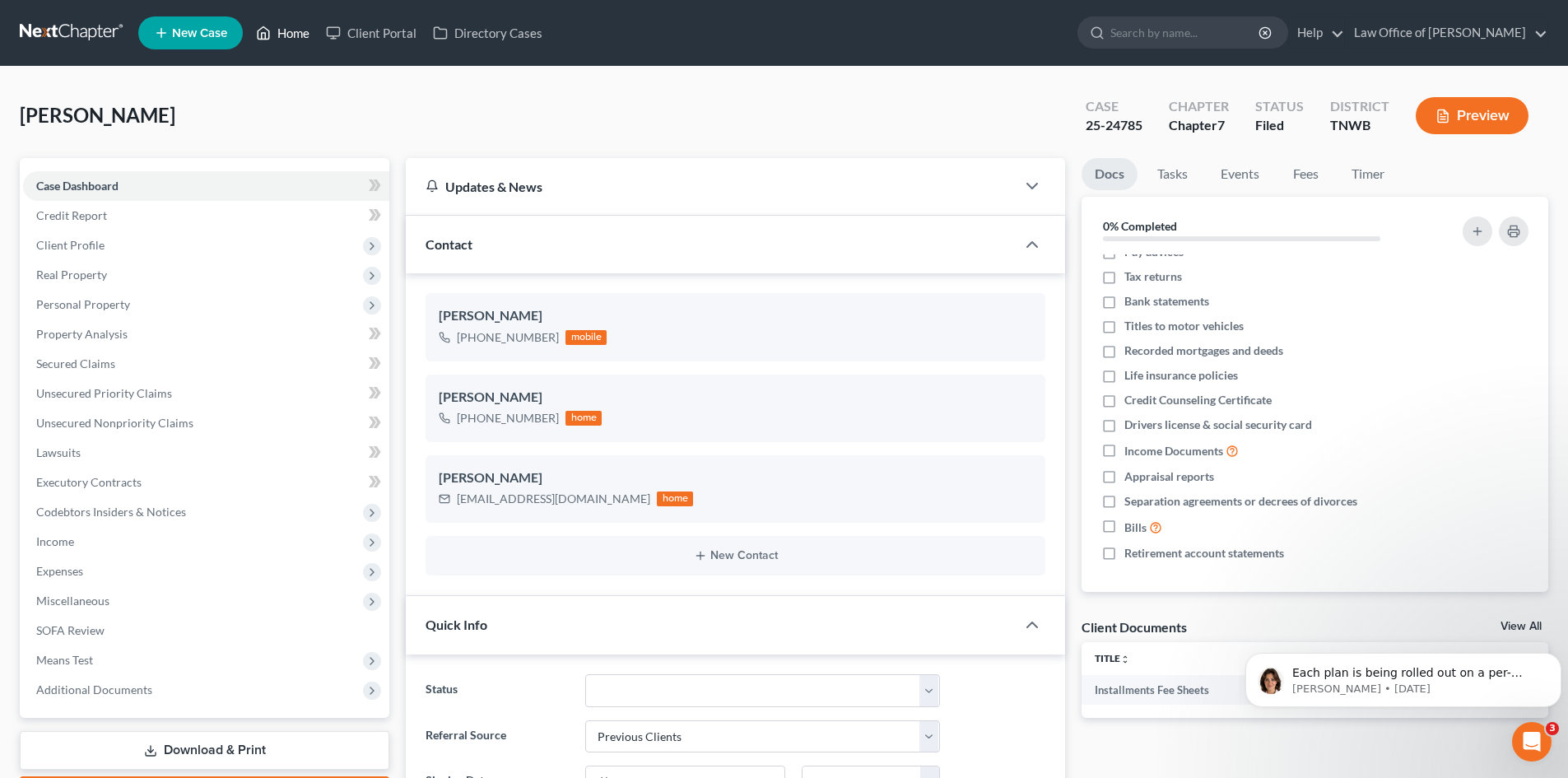
click at [276, 31] on link "Home" at bounding box center [282, 33] width 70 height 30
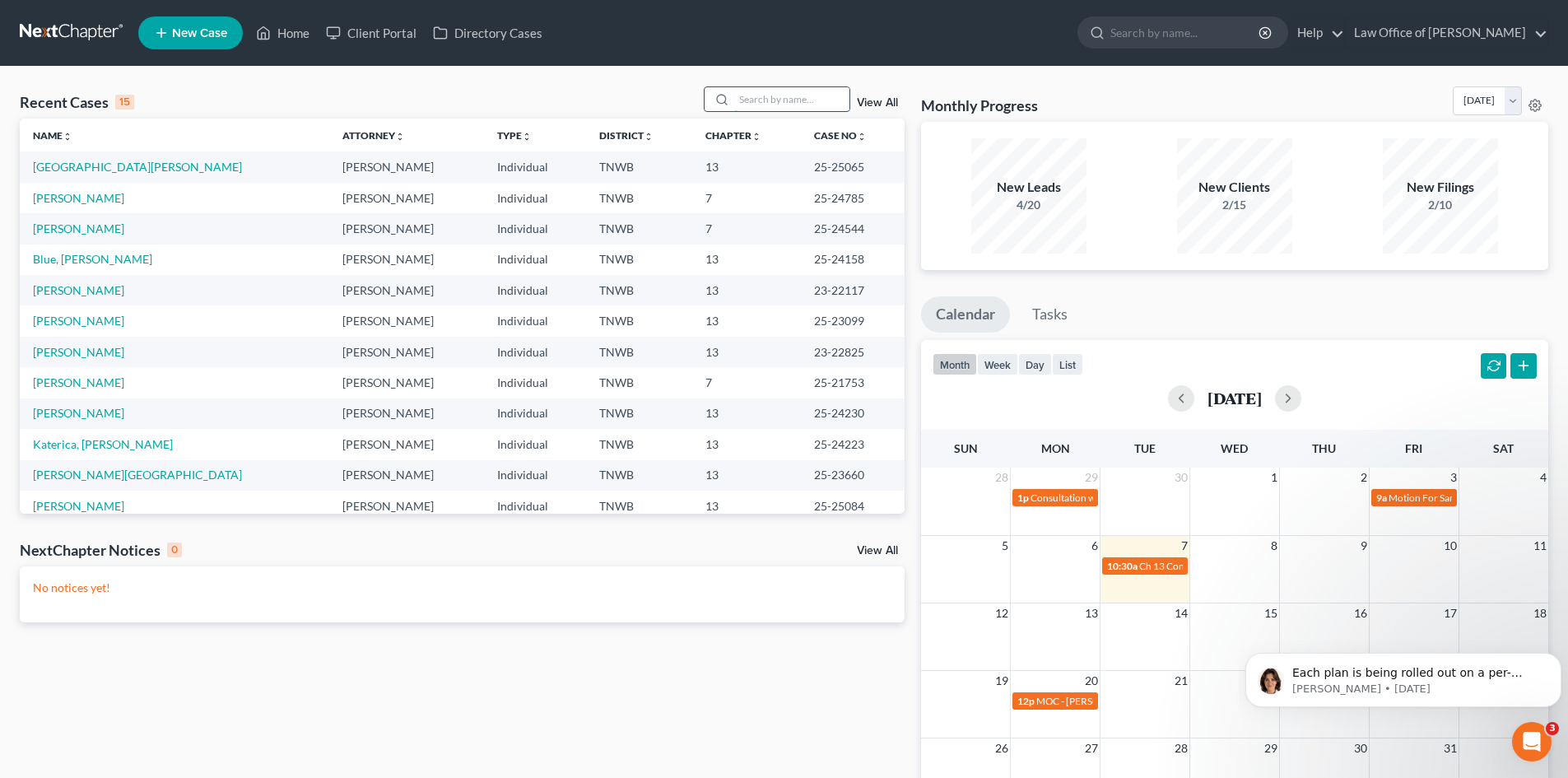
click at [776, 100] on input "search" at bounding box center [790, 99] width 115 height 24
click at [75, 353] on link "[PERSON_NAME]" at bounding box center [79, 352] width 92 height 14
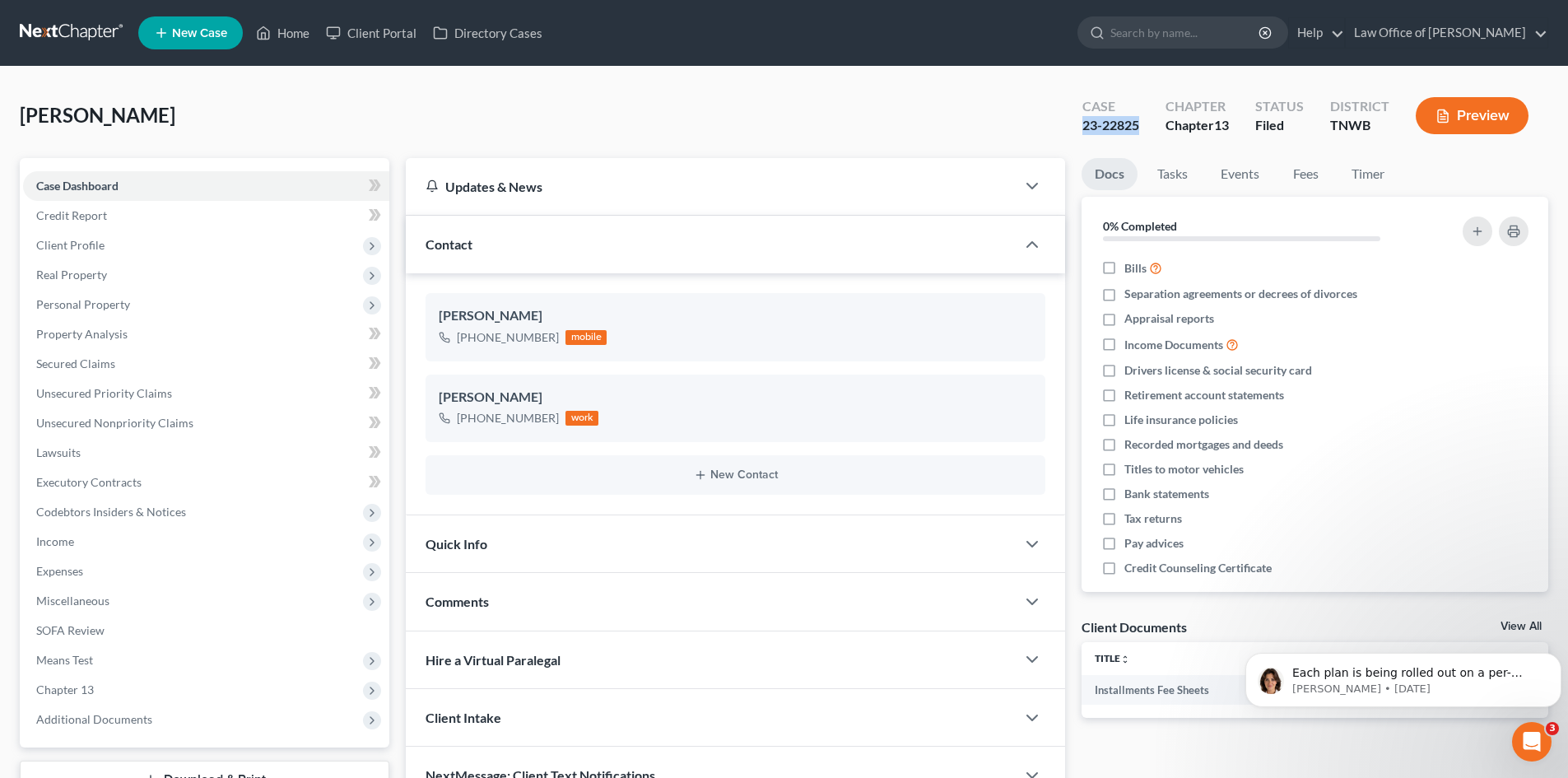
drag, startPoint x: 1137, startPoint y: 121, endPoint x: 1081, endPoint y: 132, distance: 57.1
click at [1082, 132] on div "23-22825" at bounding box center [1110, 125] width 57 height 19
copy div "23-22825"
